Goal: Navigation & Orientation: Find specific page/section

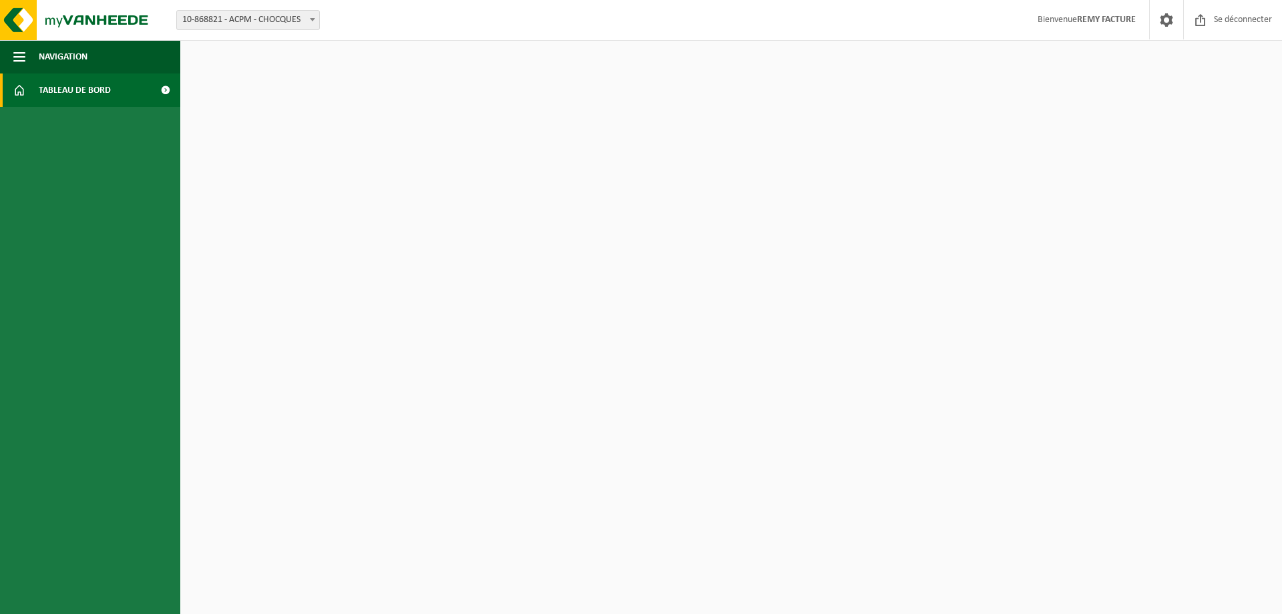
click at [104, 89] on font "Tableau de bord" at bounding box center [75, 90] width 72 height 10
click at [54, 92] on span "Dashboard" at bounding box center [64, 89] width 50 height 33
click at [168, 87] on span at bounding box center [165, 89] width 30 height 33
click at [168, 88] on span at bounding box center [165, 89] width 30 height 33
drag, startPoint x: 1163, startPoint y: 1, endPoint x: 47, endPoint y: 52, distance: 1117.8
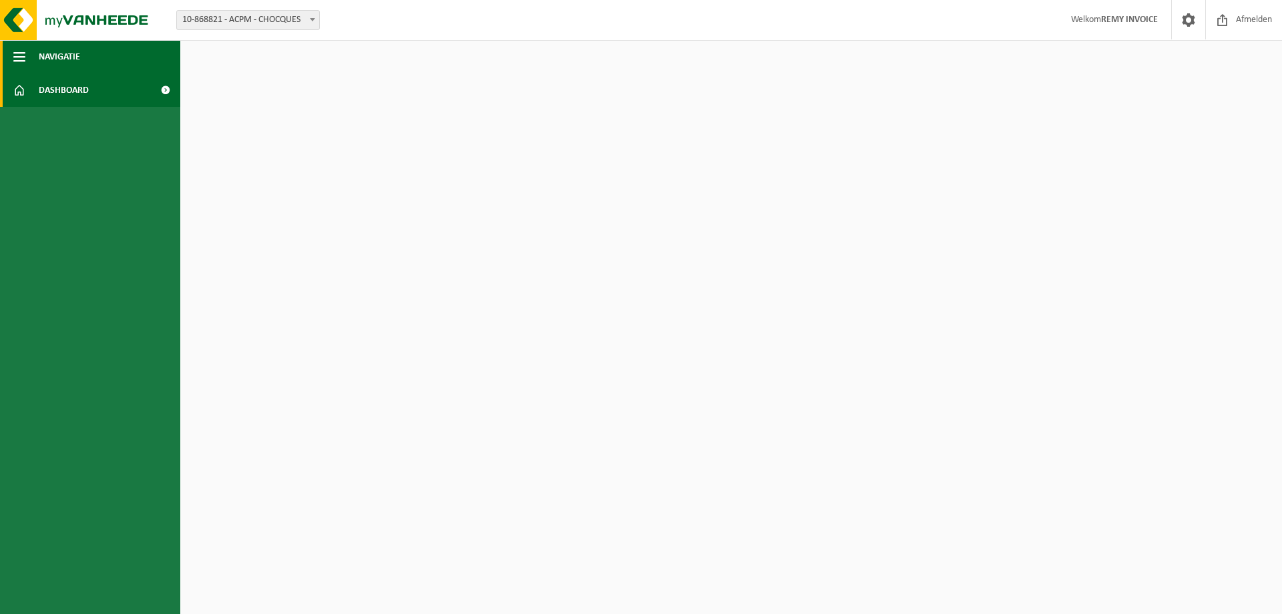
click at [45, 52] on span "Navigatie" at bounding box center [59, 56] width 41 height 33
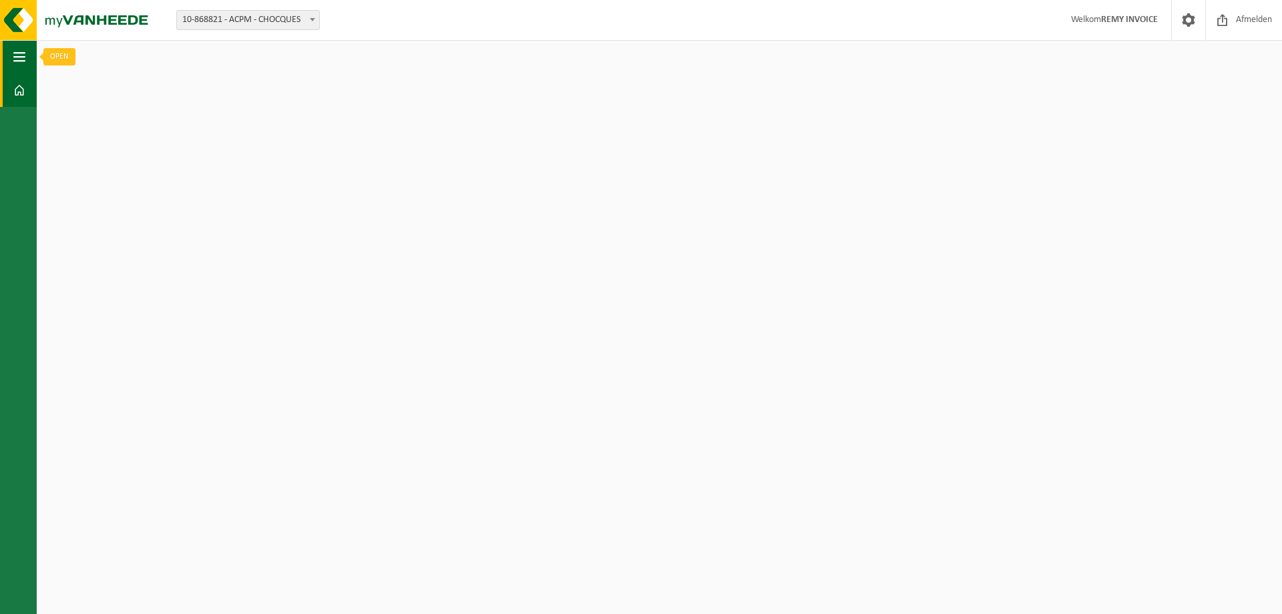
click at [16, 56] on span "button" at bounding box center [19, 56] width 12 height 33
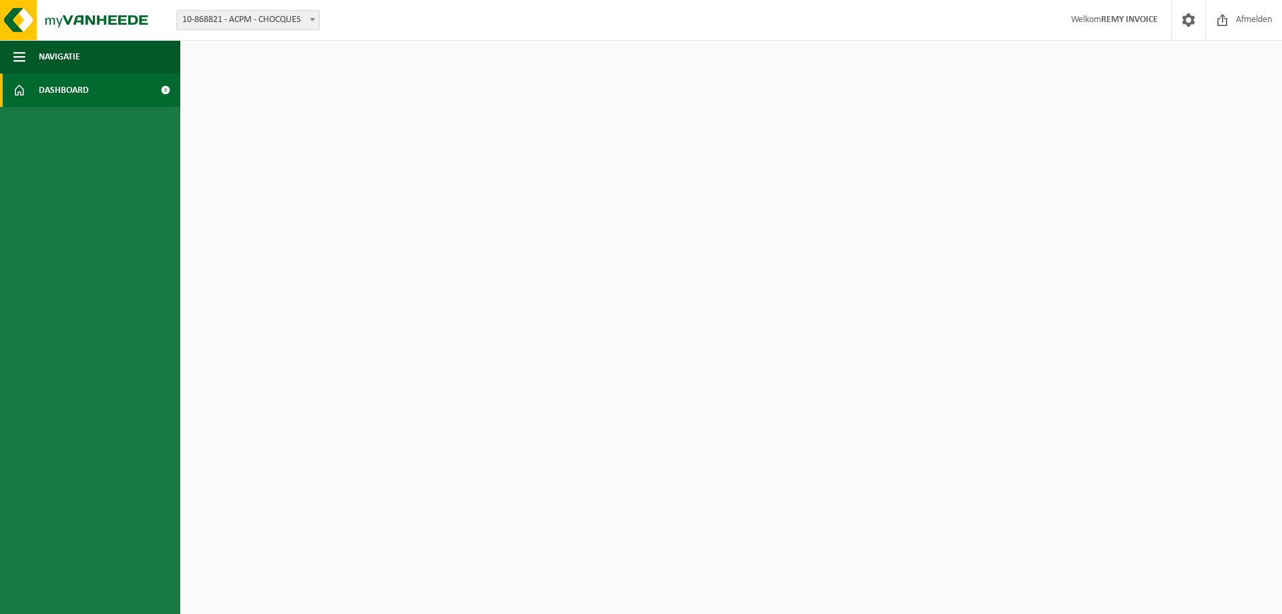
click at [31, 93] on link "Dashboard" at bounding box center [90, 89] width 180 height 33
click at [169, 89] on span at bounding box center [165, 89] width 30 height 33
click at [108, 15] on img at bounding box center [80, 20] width 160 height 40
click at [100, 91] on span "Tableau de bord" at bounding box center [75, 89] width 72 height 33
